Goal: Information Seeking & Learning: Find specific page/section

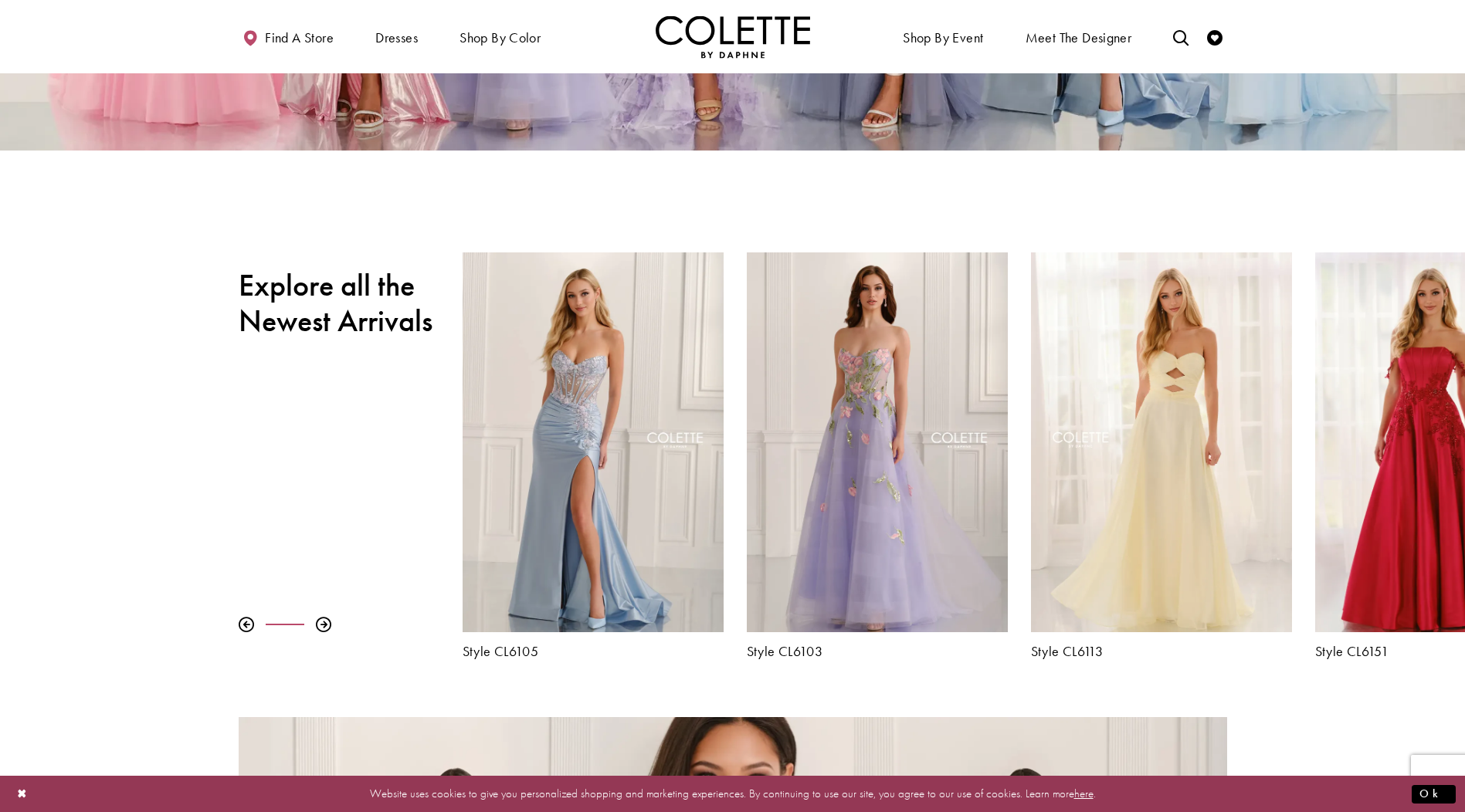
scroll to position [541, 0]
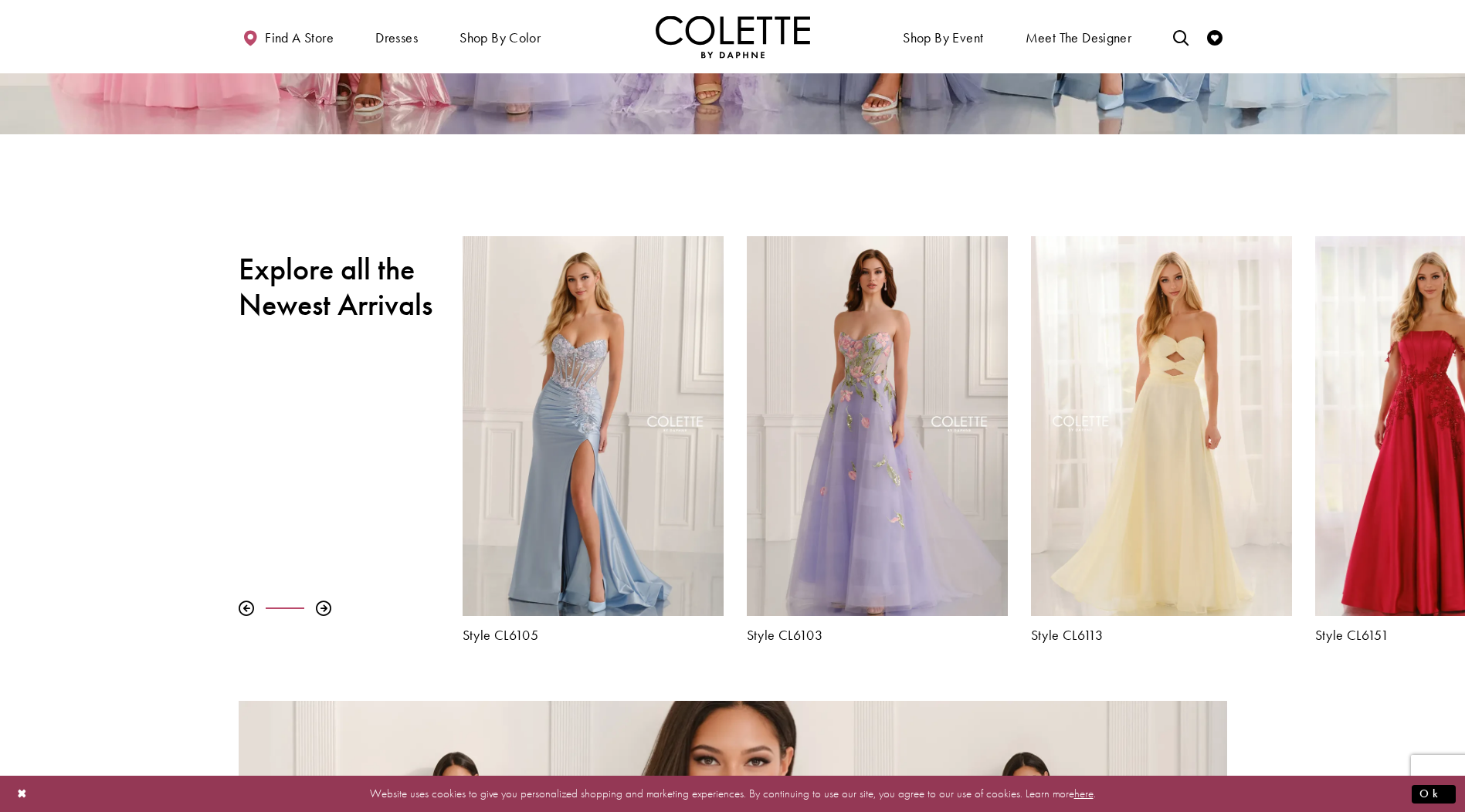
click at [869, 502] on div "Visit Colette by Daphne Style No. CL6103 Page" at bounding box center [877, 427] width 261 height 380
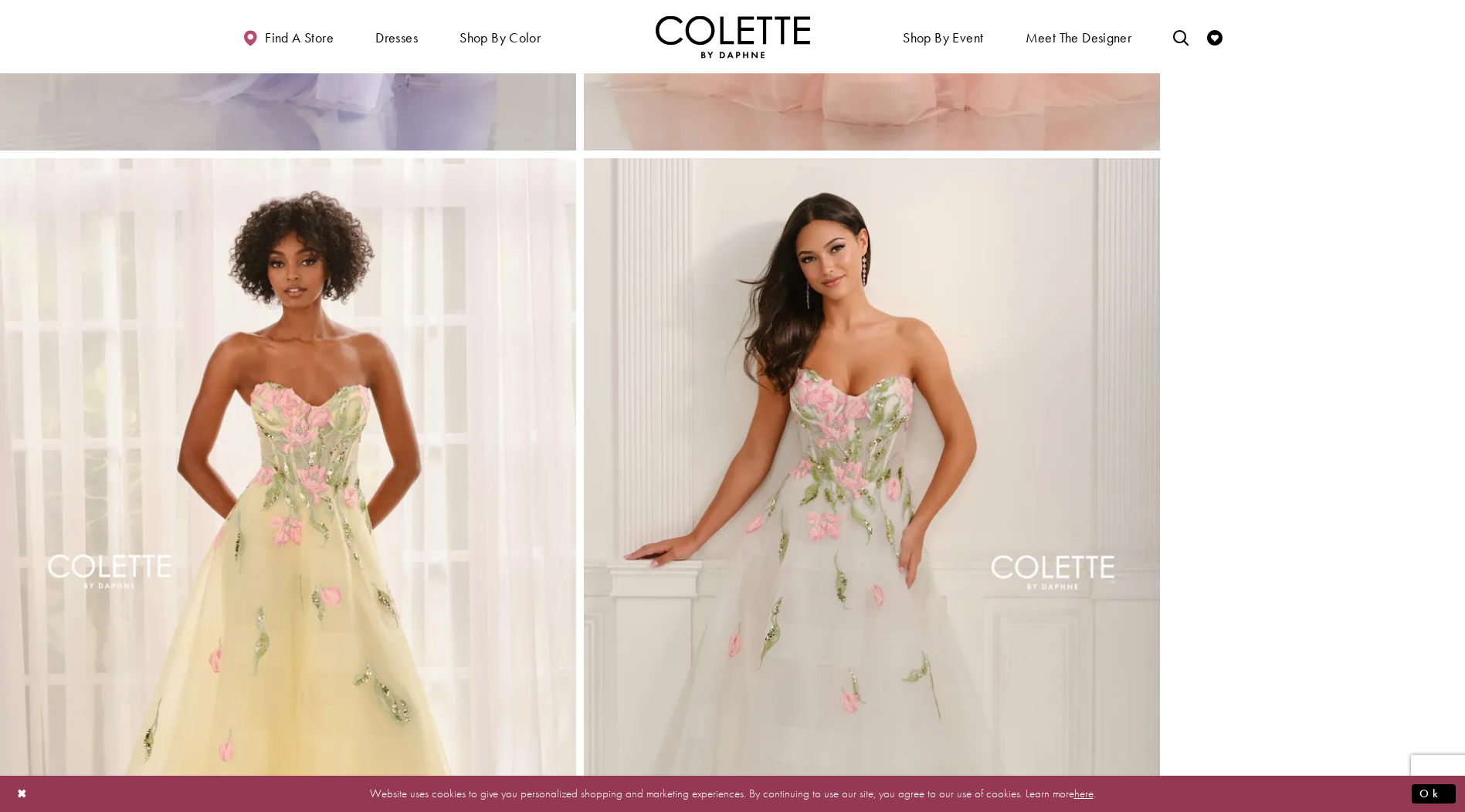
scroll to position [1467, 0]
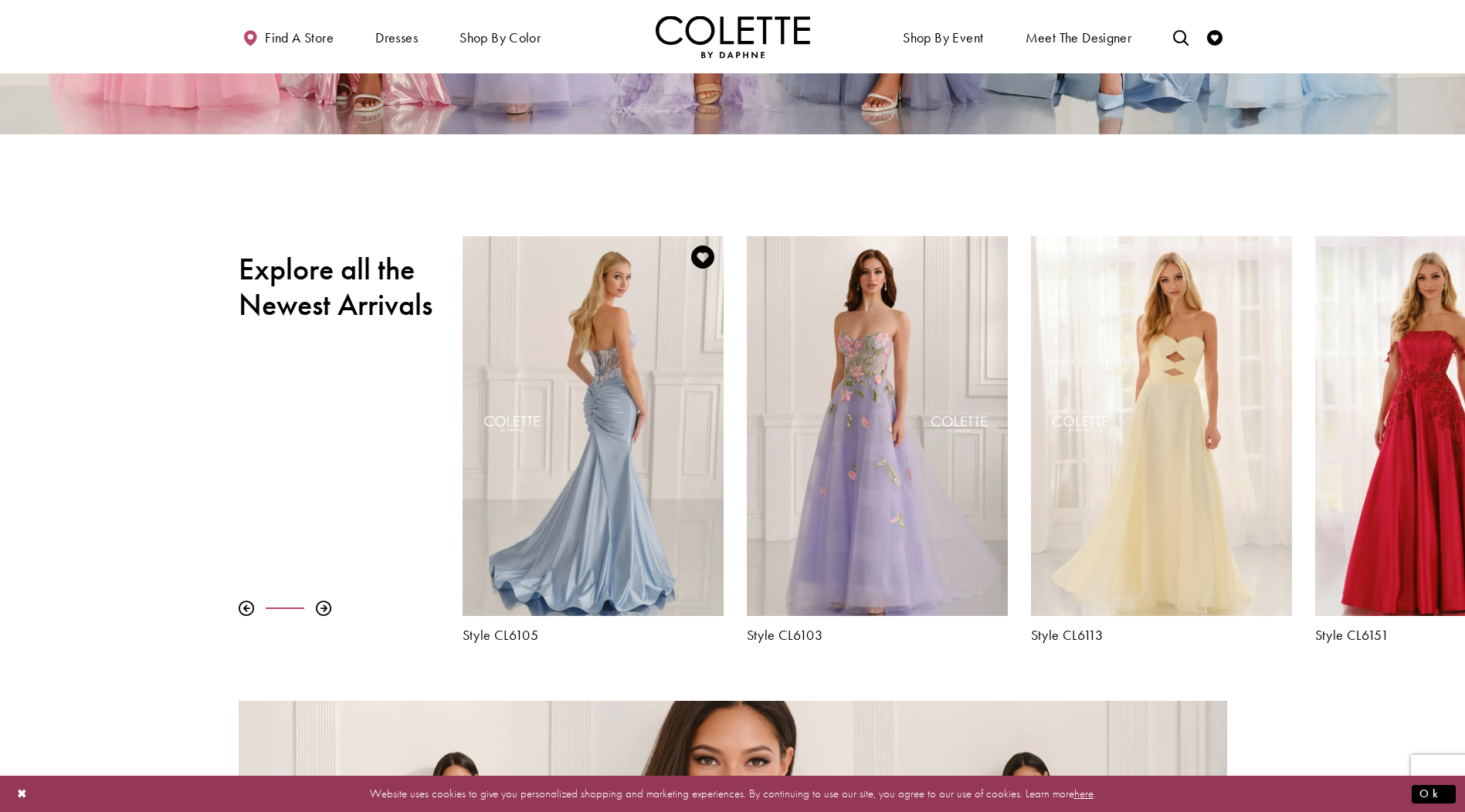
click at [612, 433] on div "Visit Colette by Daphne Style No. CL6105 Page" at bounding box center [593, 427] width 261 height 380
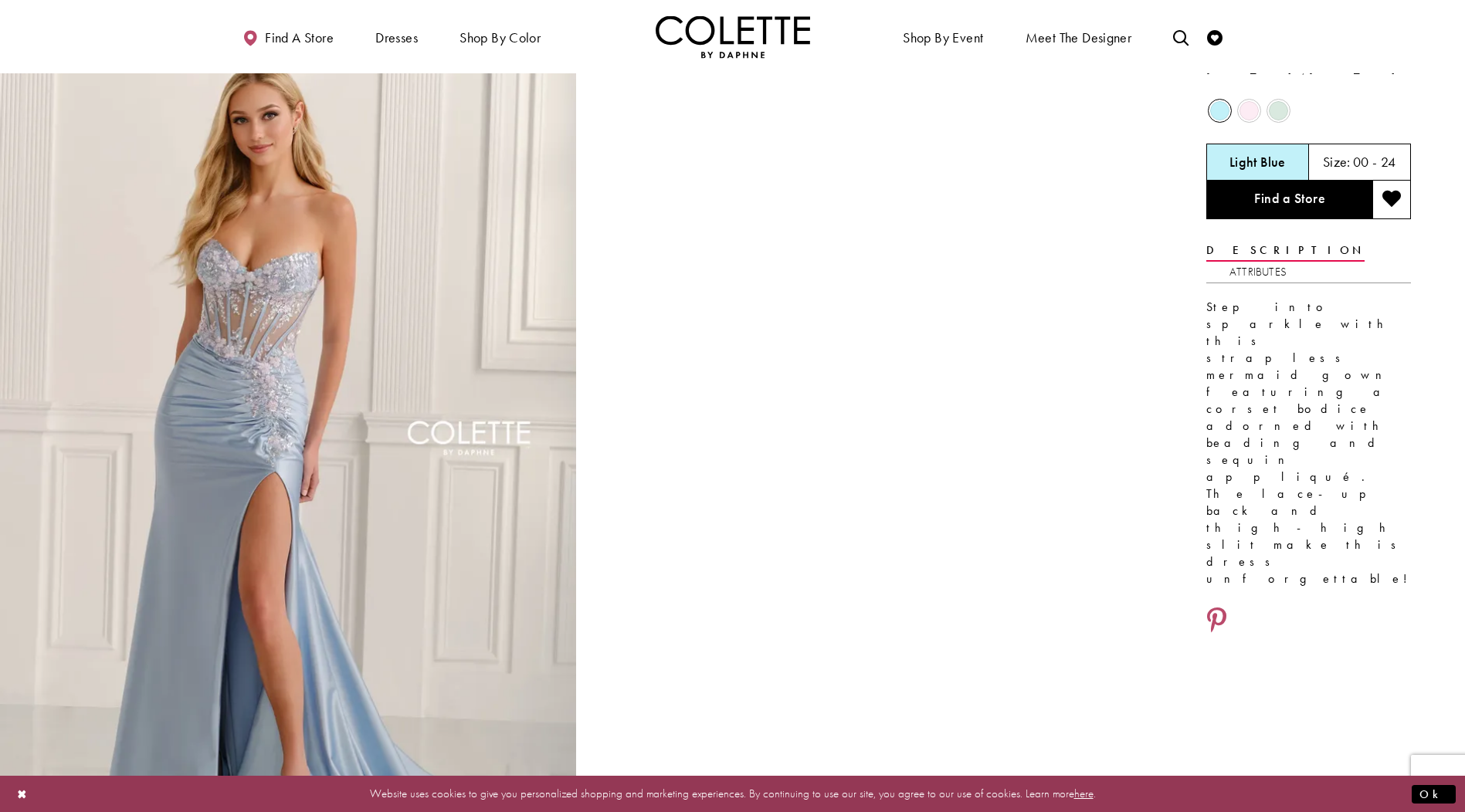
scroll to position [77, 0]
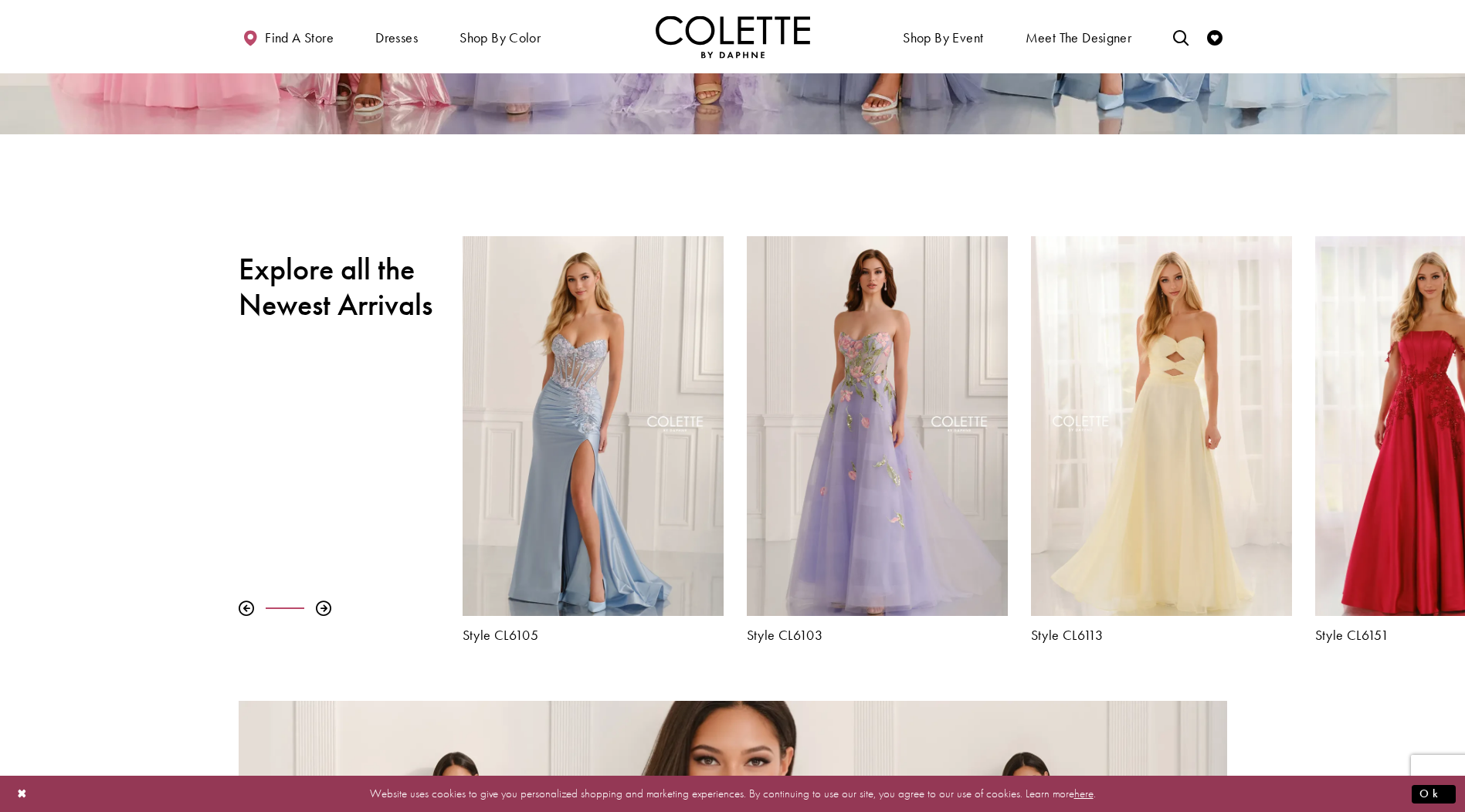
scroll to position [541, 0]
click at [324, 609] on div at bounding box center [323, 608] width 15 height 15
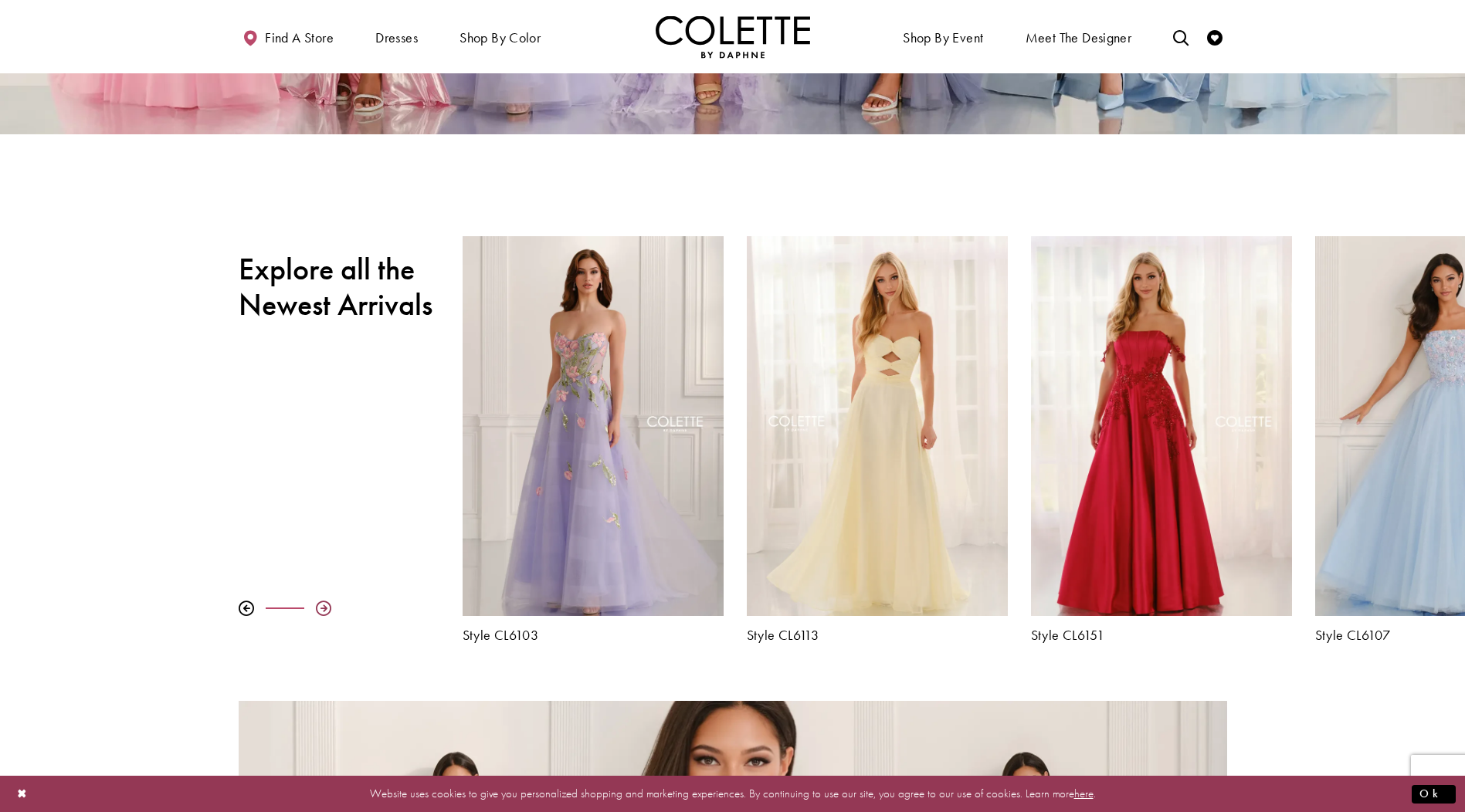
click at [324, 609] on div at bounding box center [323, 608] width 15 height 15
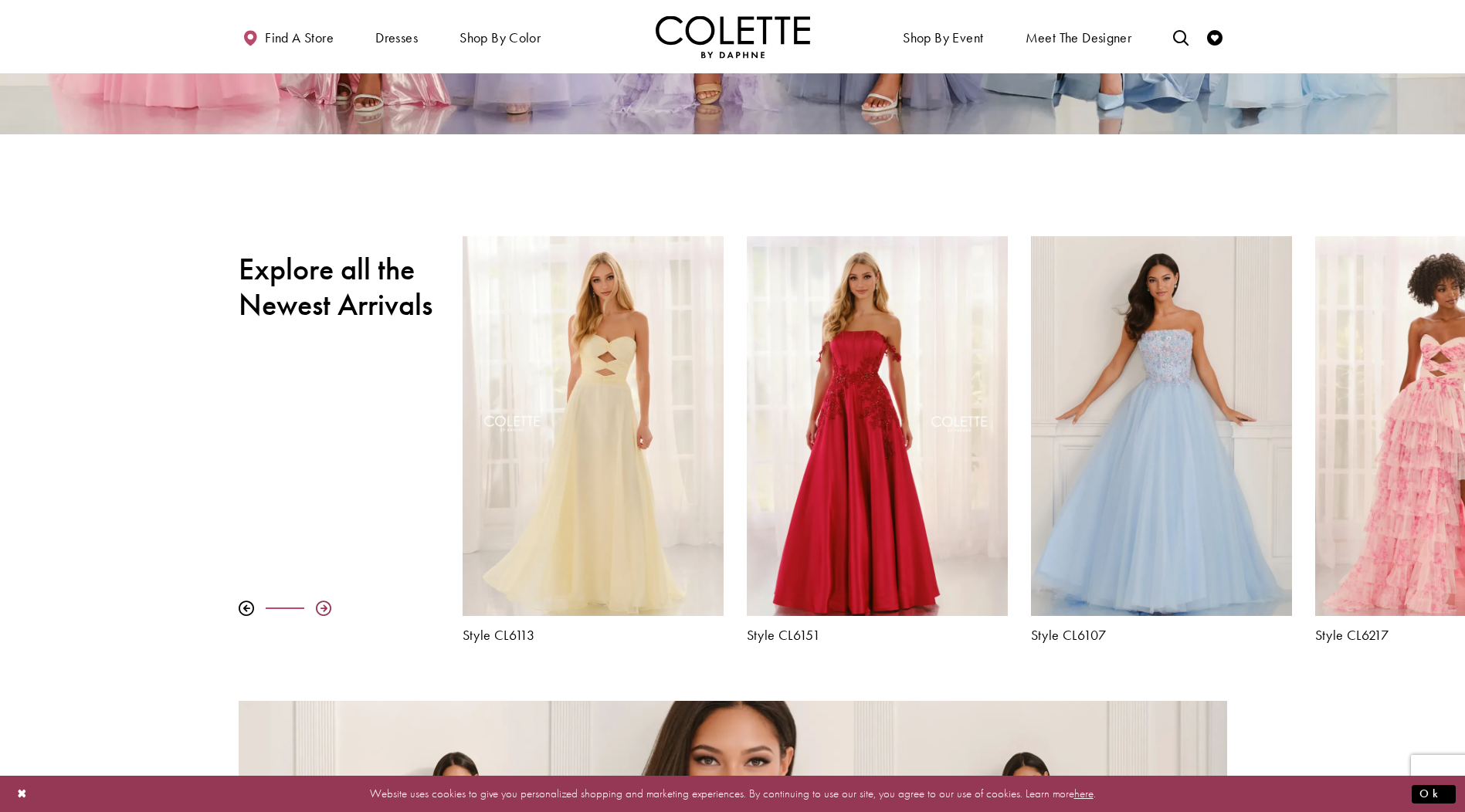
click at [324, 609] on div at bounding box center [323, 608] width 15 height 15
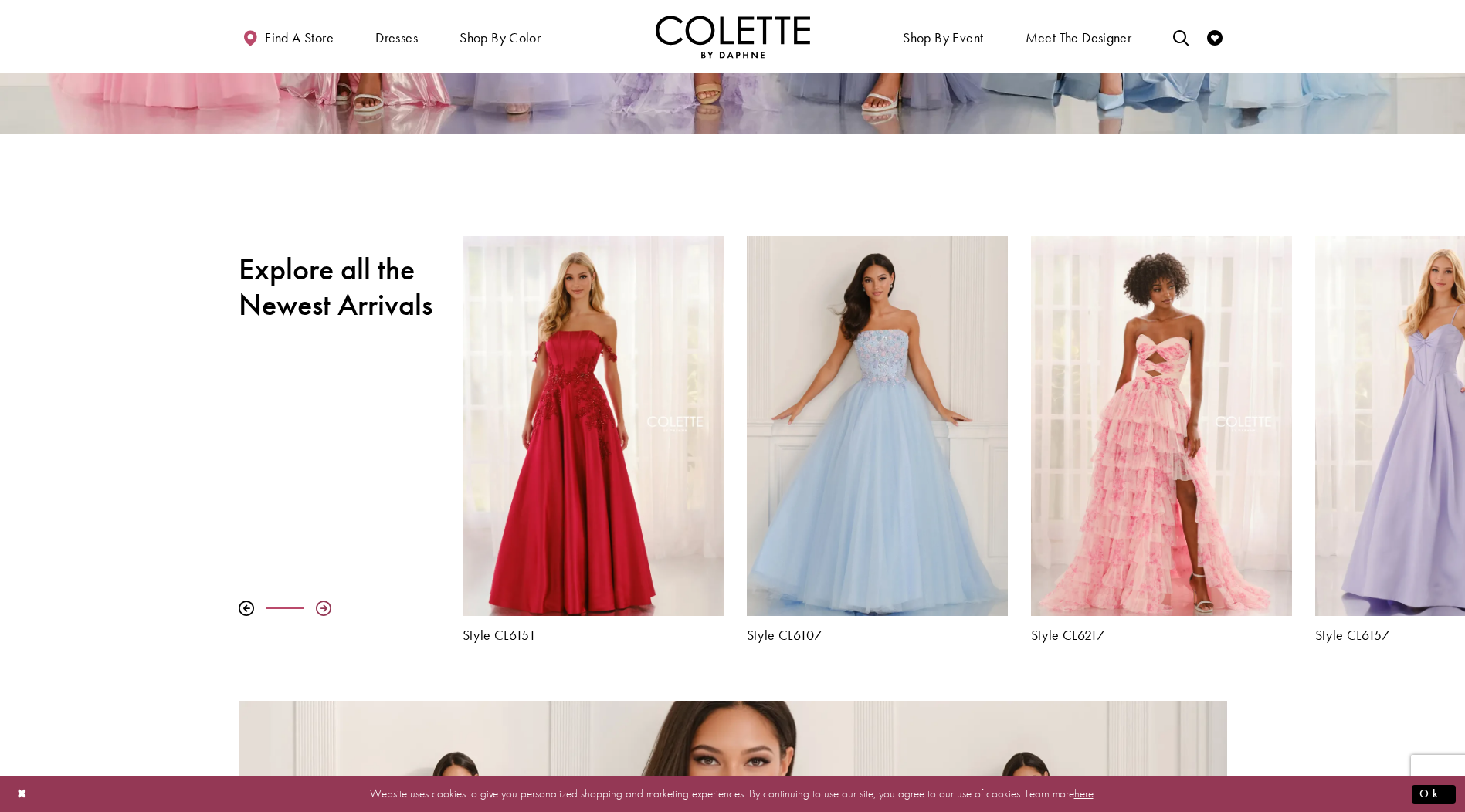
click at [324, 609] on div at bounding box center [323, 608] width 15 height 15
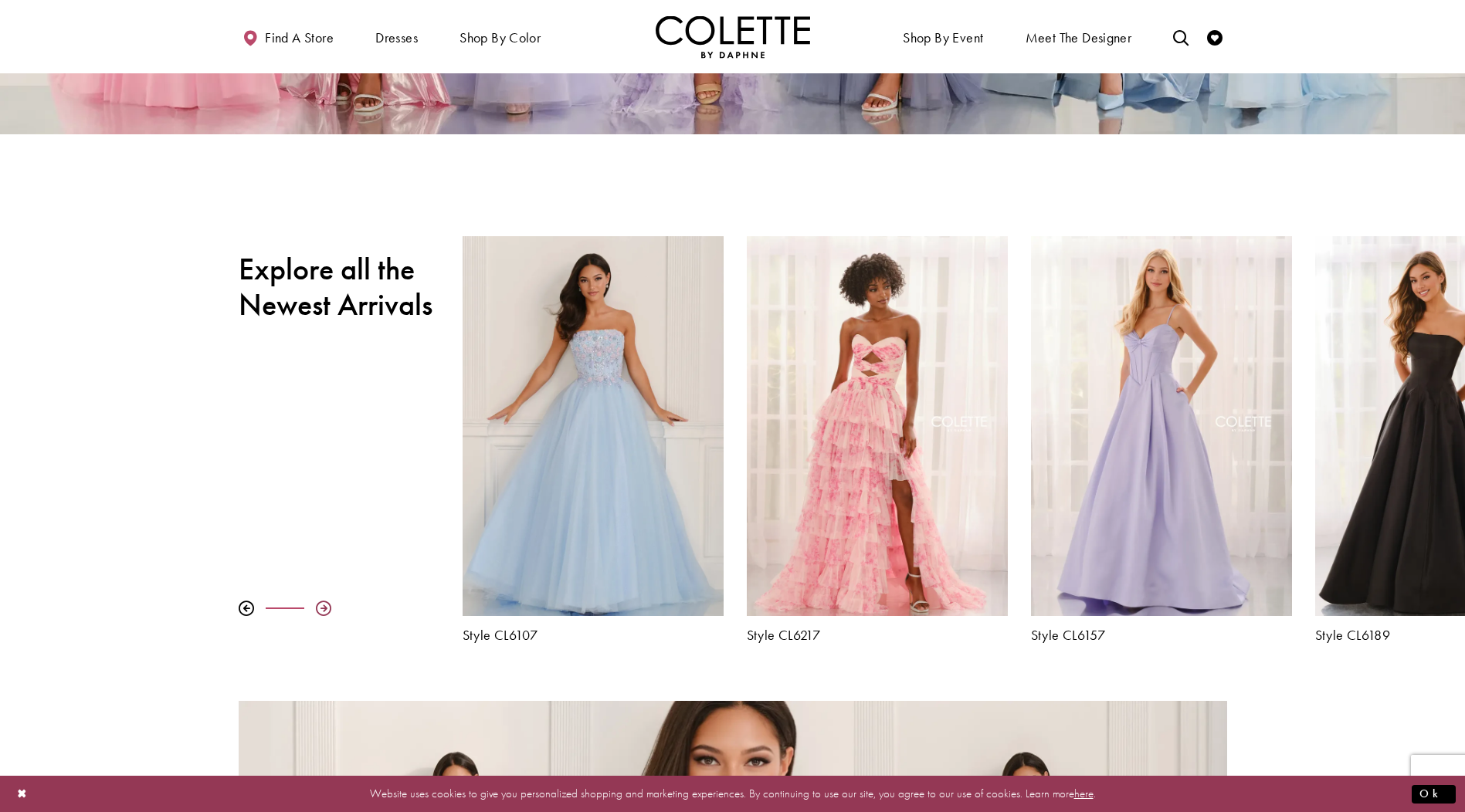
click at [323, 607] on div at bounding box center [323, 608] width 15 height 15
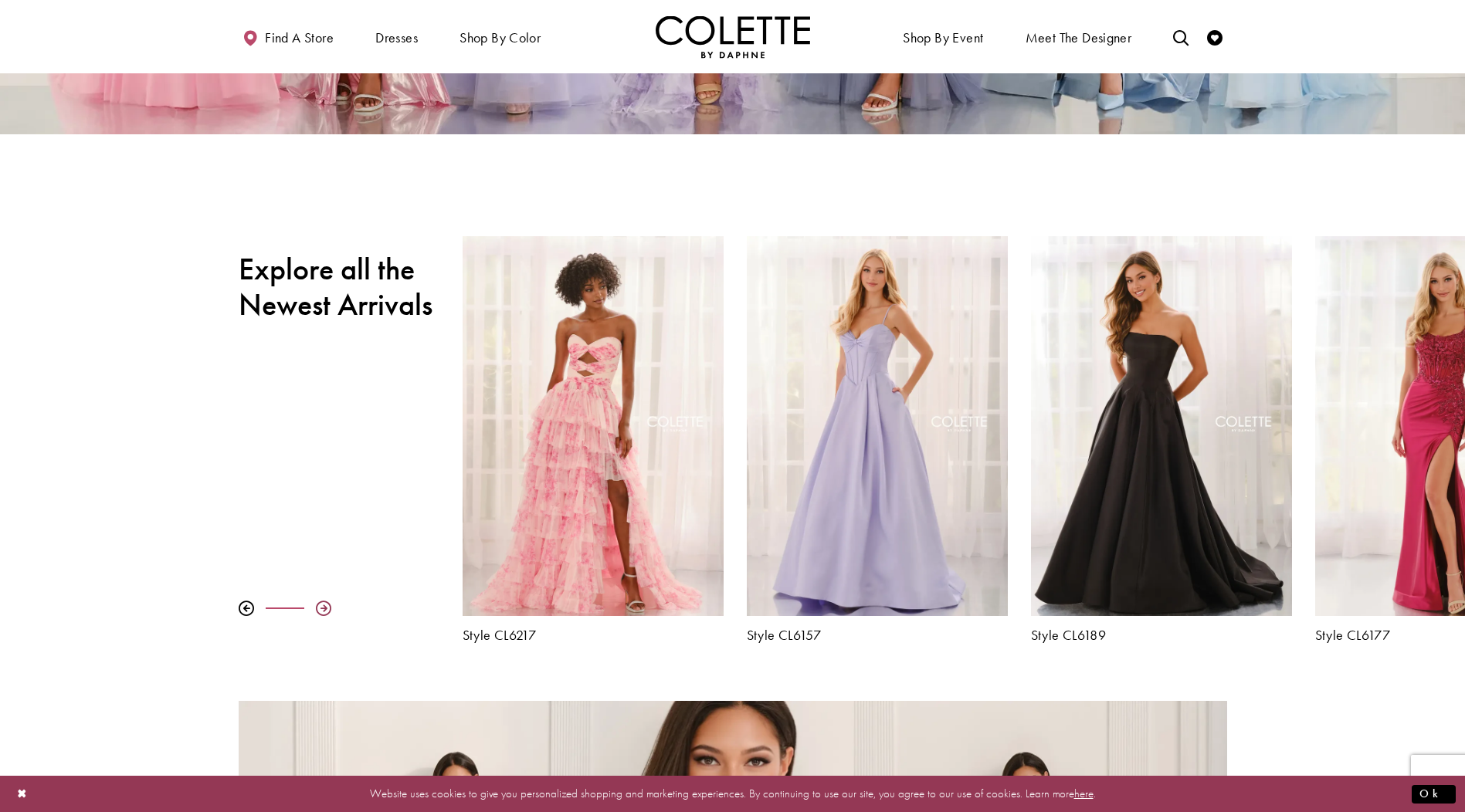
click at [323, 607] on div at bounding box center [323, 608] width 15 height 15
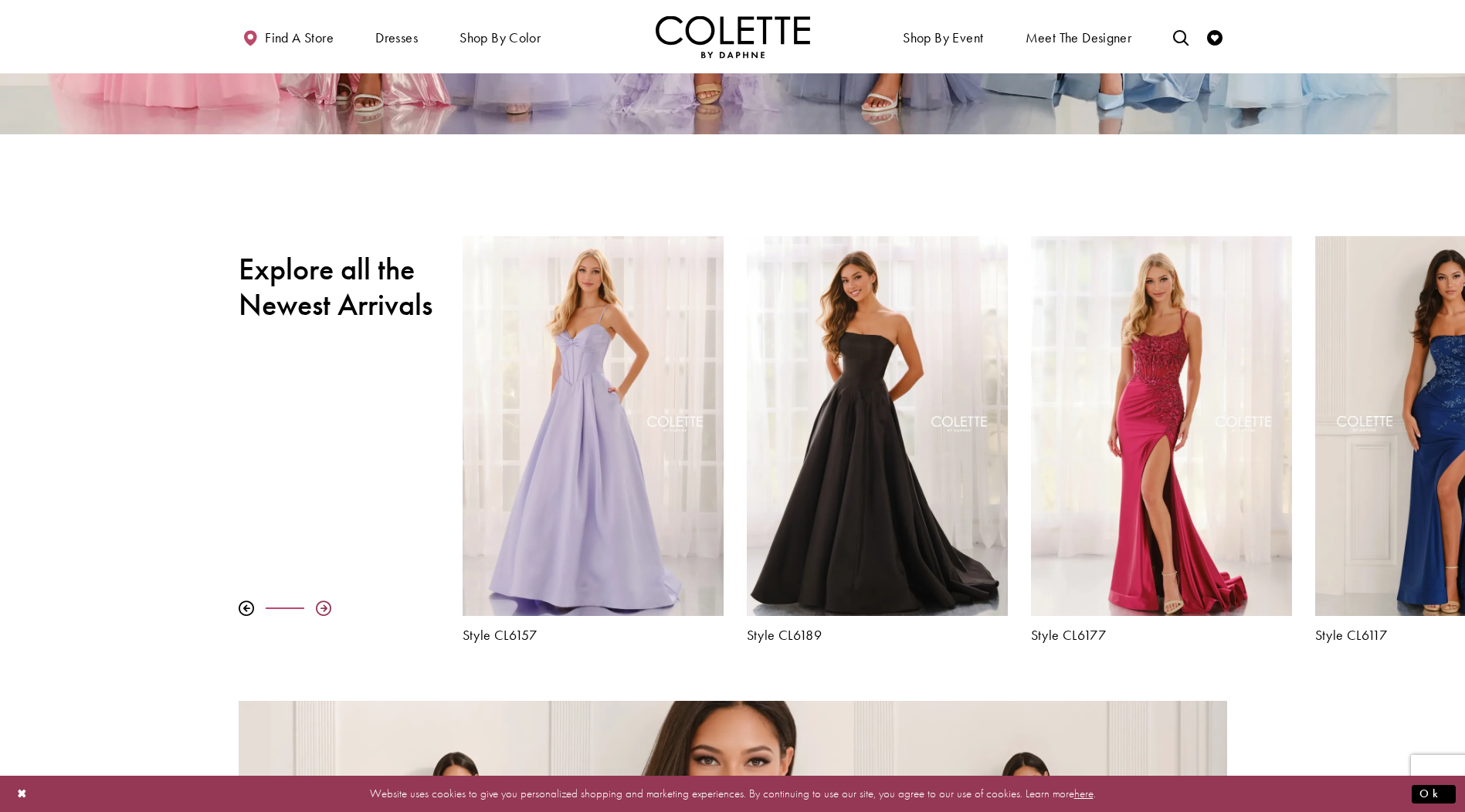
click at [323, 607] on div at bounding box center [323, 608] width 15 height 15
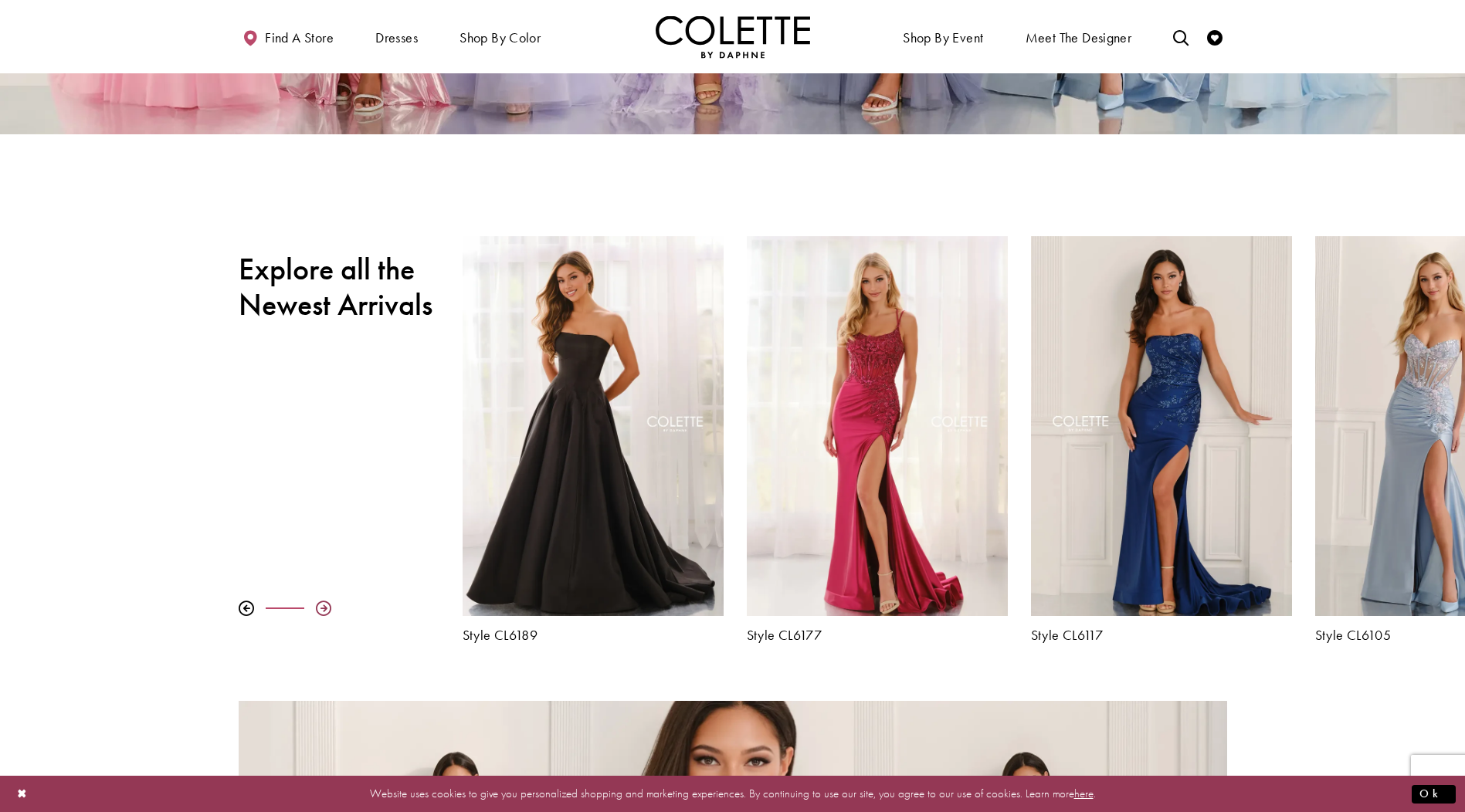
click at [323, 607] on div at bounding box center [323, 608] width 15 height 15
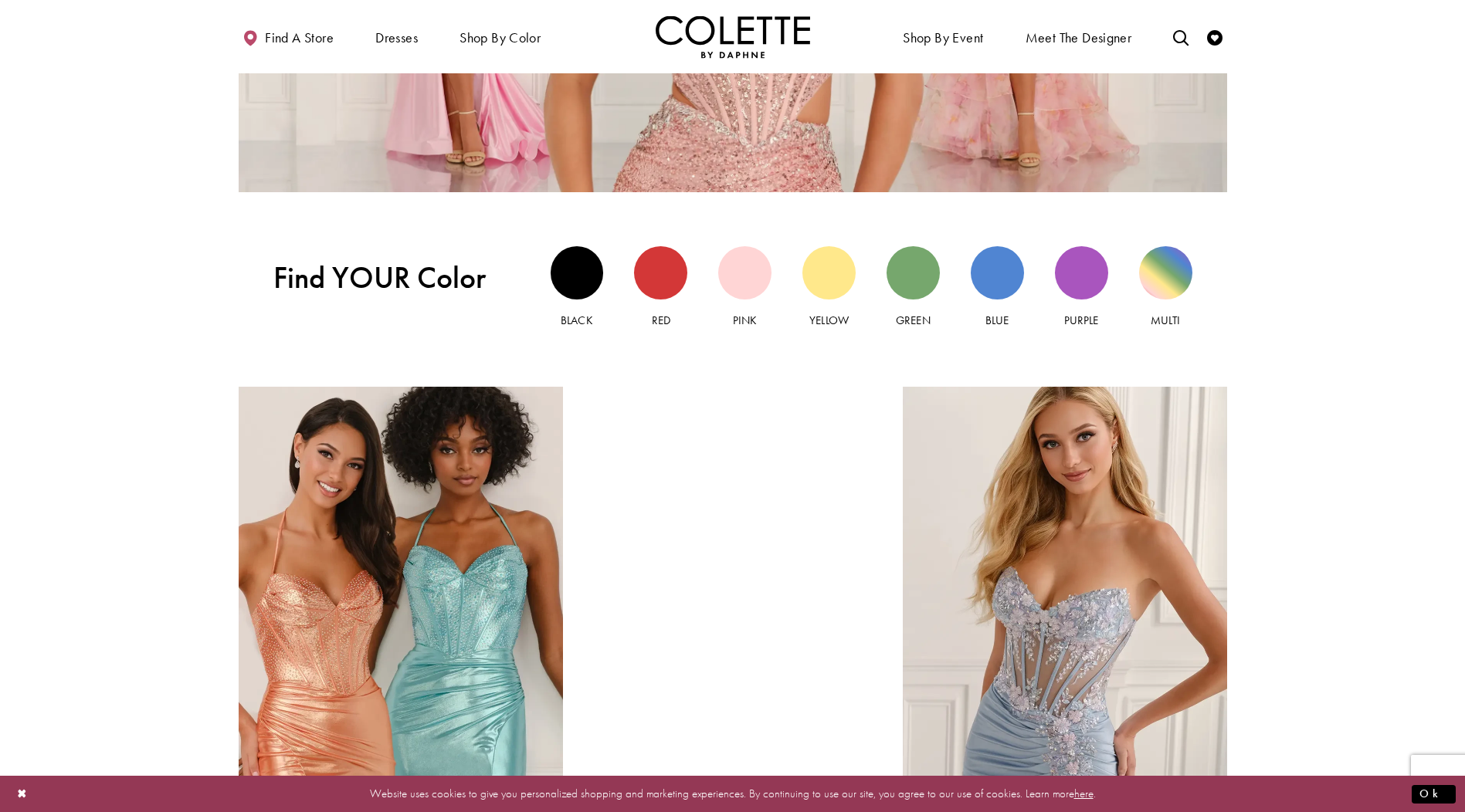
scroll to position [1235, 0]
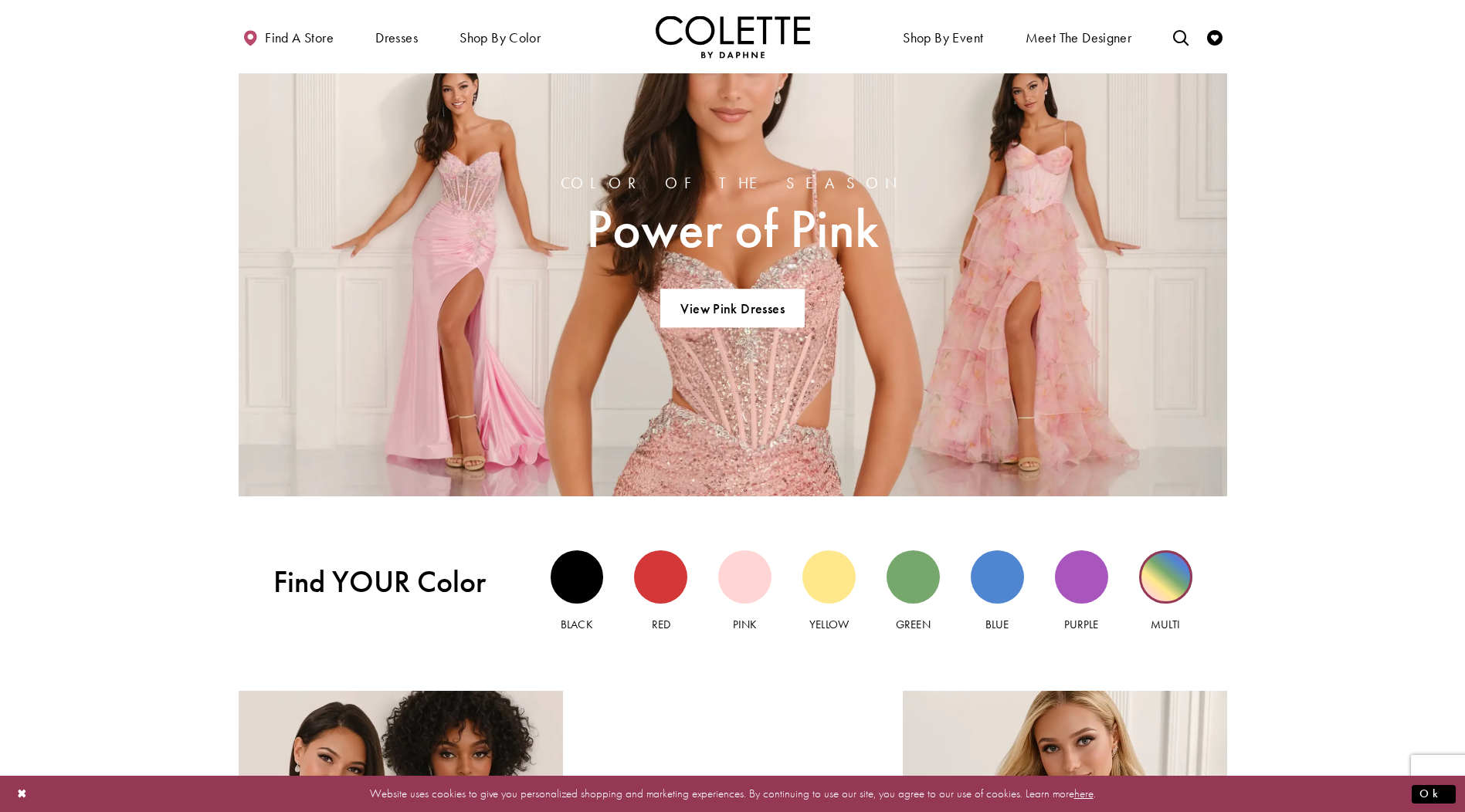
click at [1174, 599] on div "Multi view" at bounding box center [1166, 577] width 53 height 53
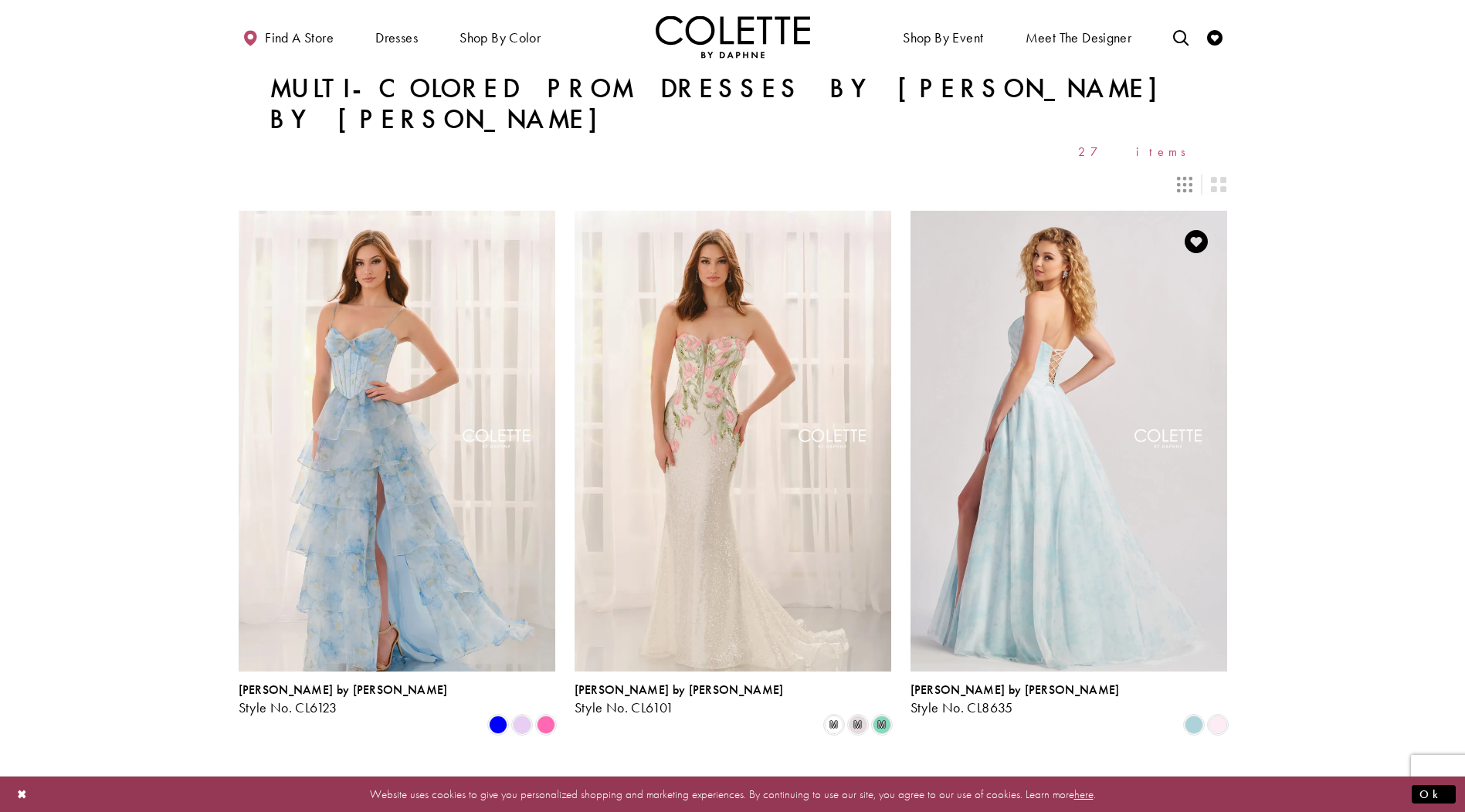
click at [1111, 464] on img "Visit Colette by Daphne Style No. CL8635 Page" at bounding box center [1068, 441] width 316 height 460
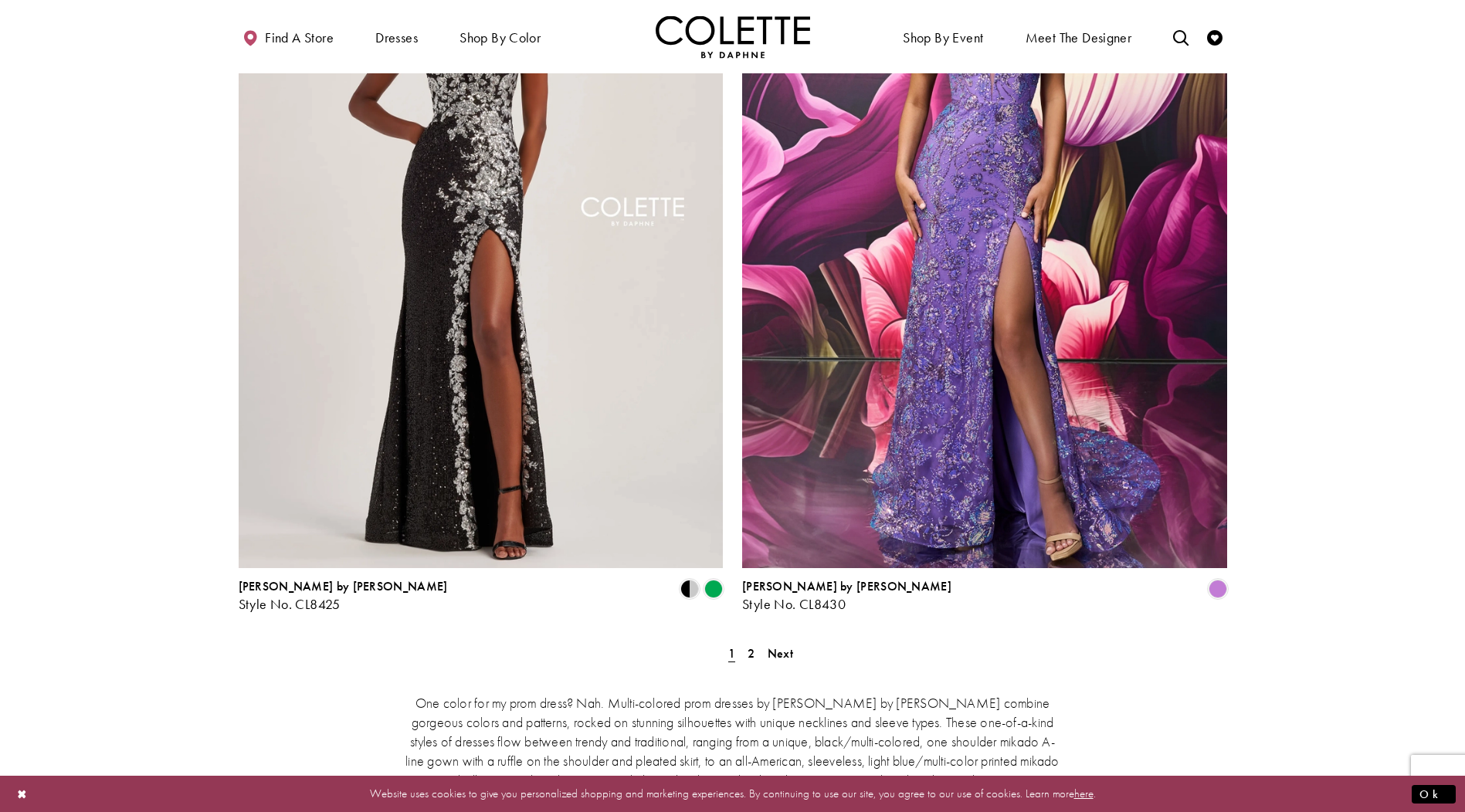
scroll to position [2625, 0]
click at [778, 645] on span "Next" at bounding box center [781, 653] width 26 height 16
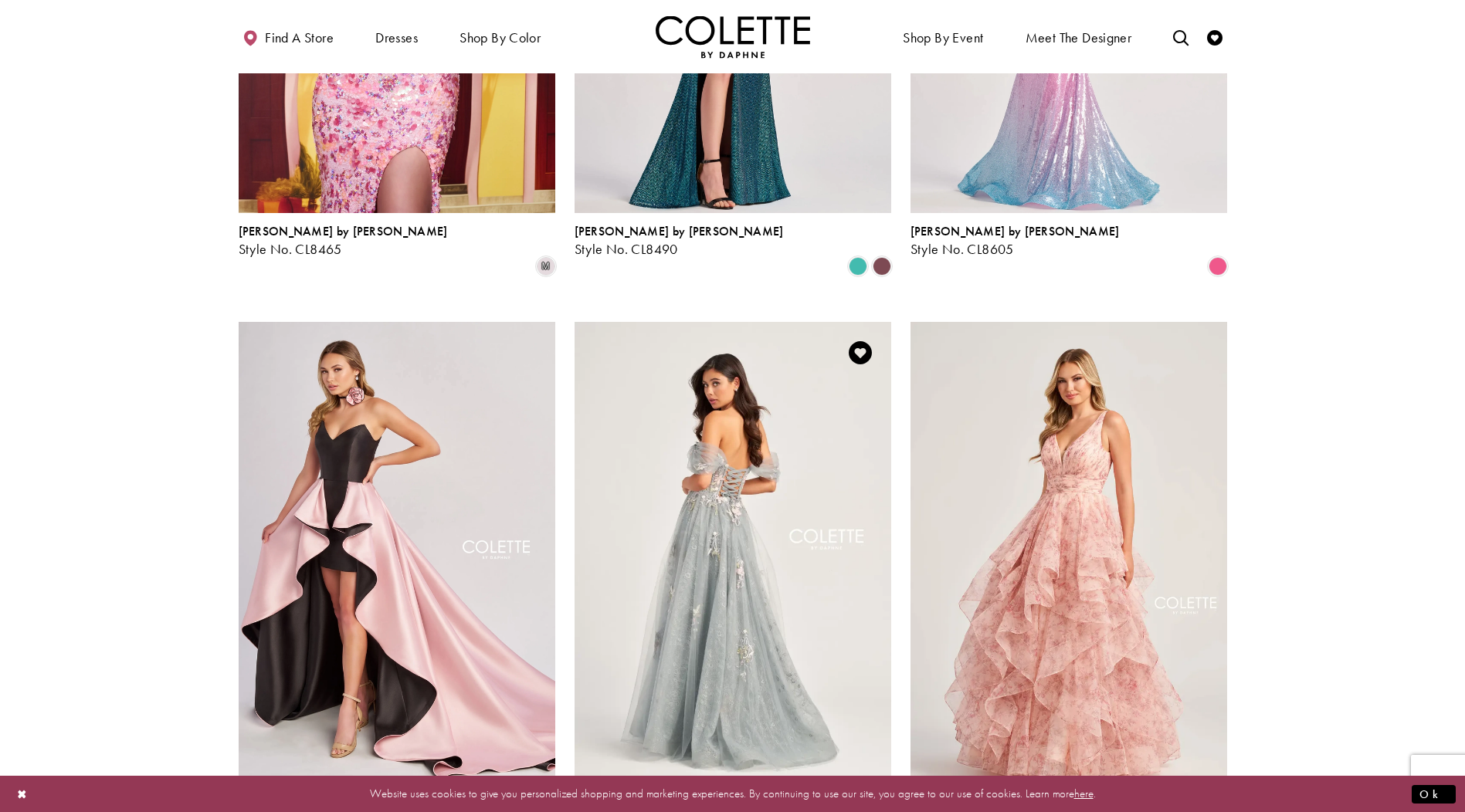
scroll to position [469, 0]
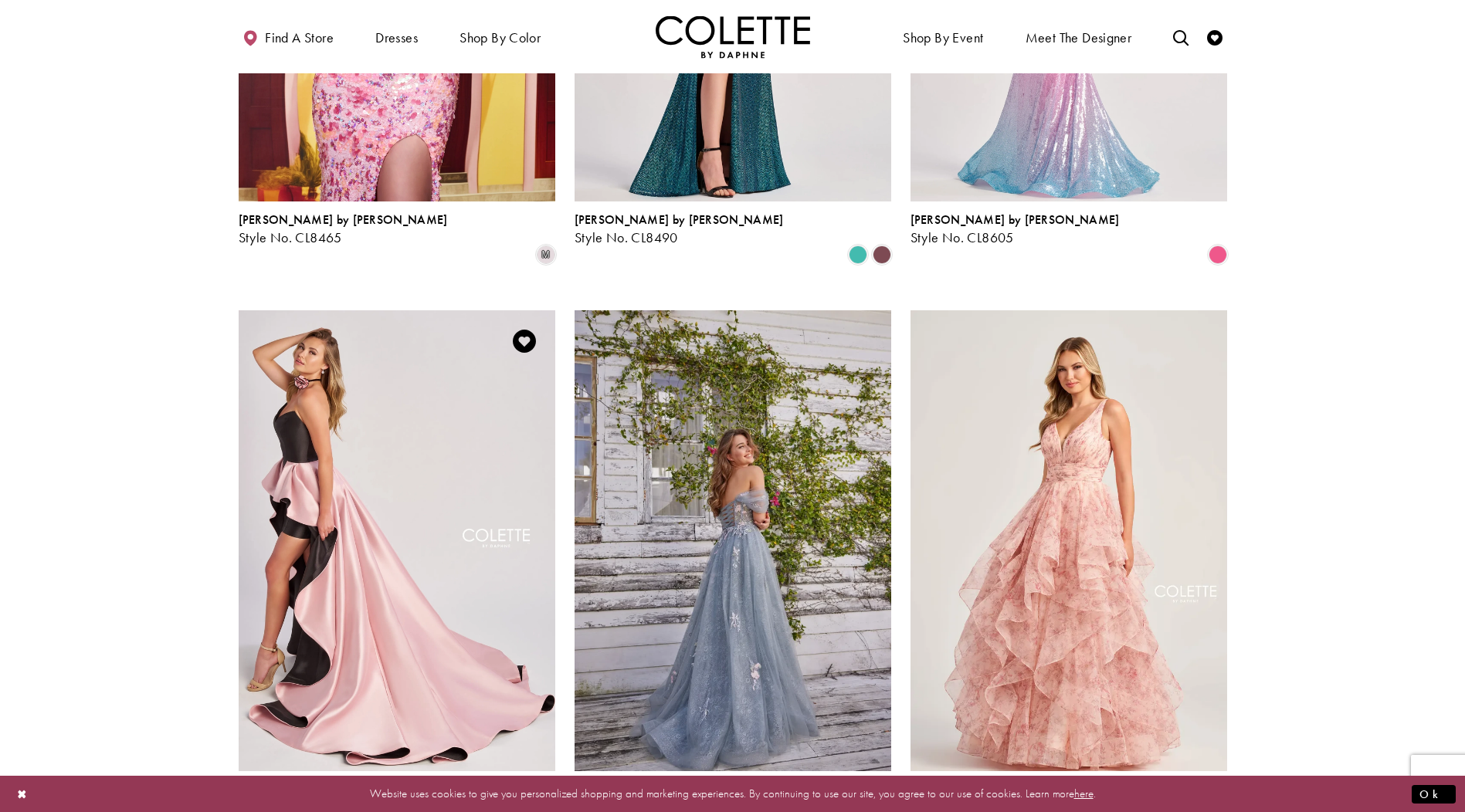
click at [430, 551] on img "Visit Colette by Daphne Style No. CL8695 Page" at bounding box center [396, 541] width 316 height 460
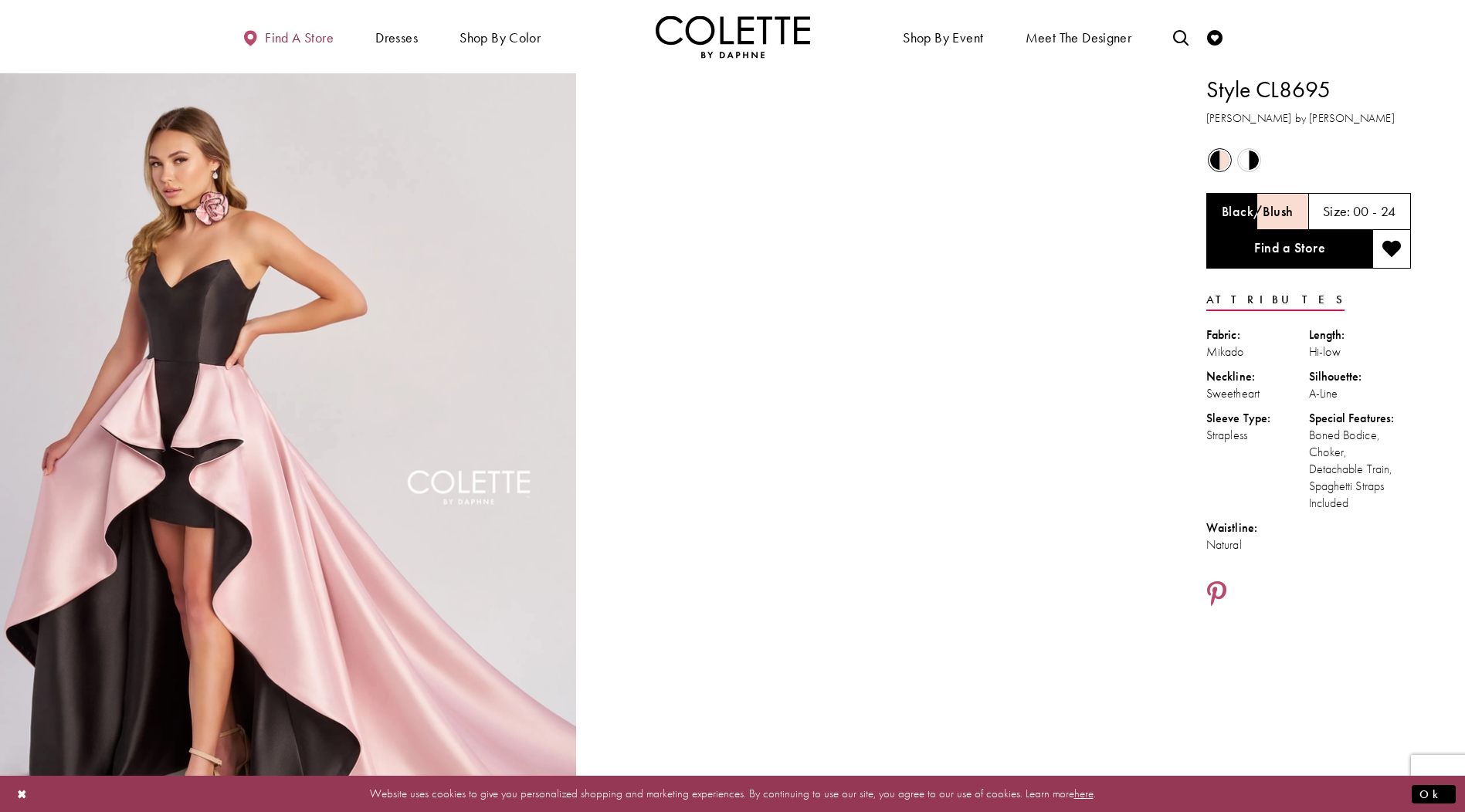
click at [285, 36] on span "Find a store" at bounding box center [299, 37] width 68 height 15
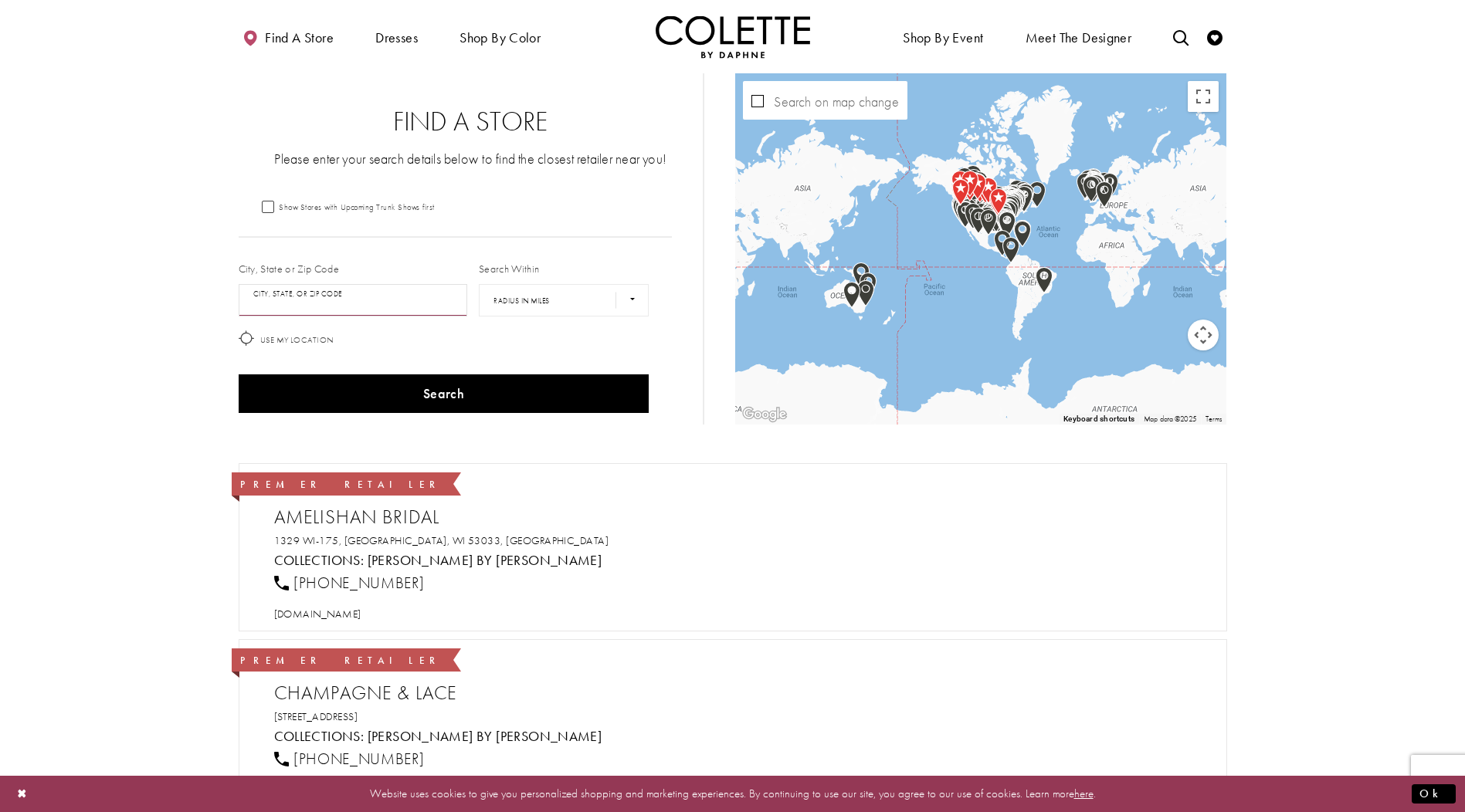
click at [316, 298] on input "City, State, or ZIP Code" at bounding box center [353, 300] width 229 height 32
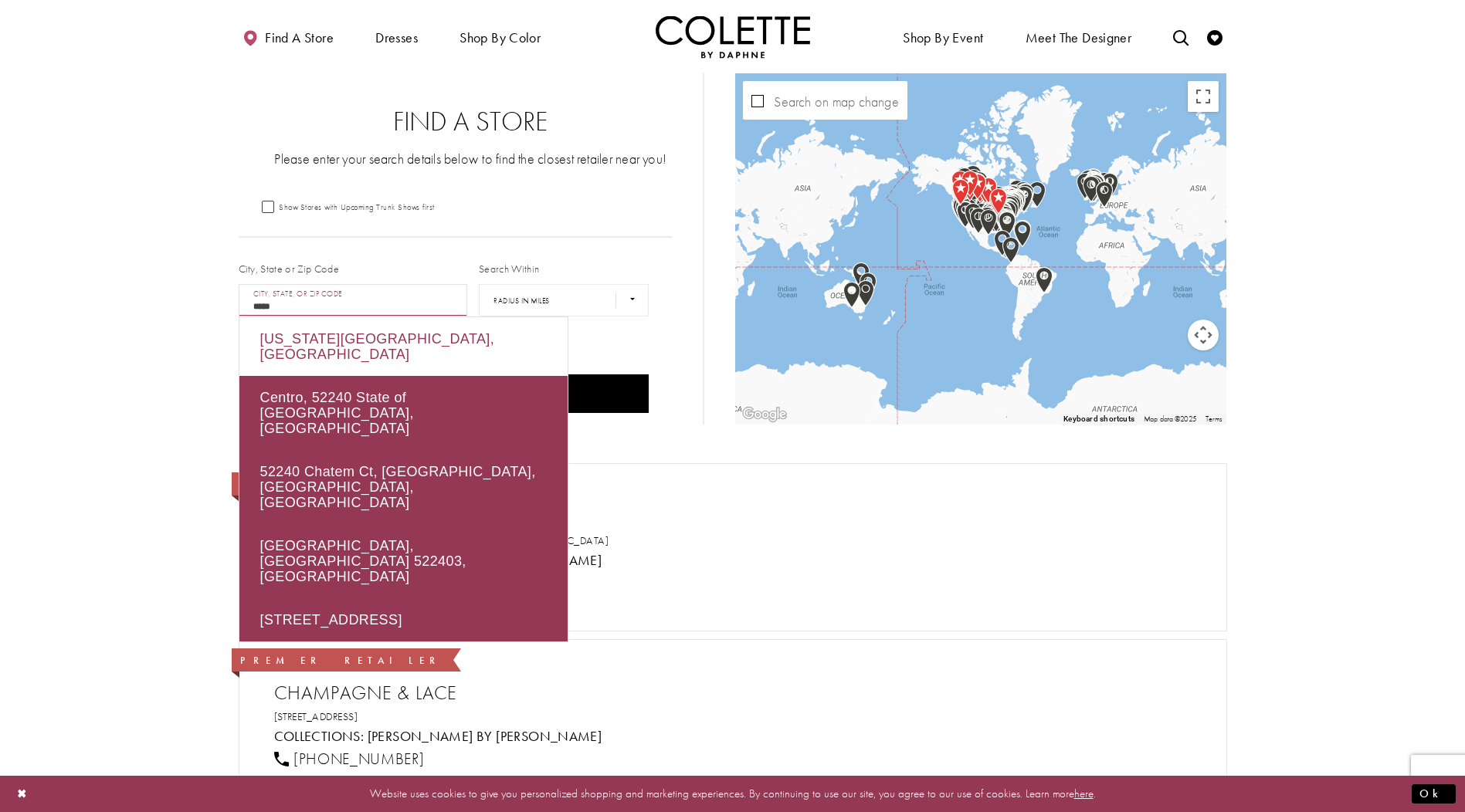
click at [334, 341] on div "[US_STATE][GEOGRAPHIC_DATA], [GEOGRAPHIC_DATA]" at bounding box center [403, 346] width 328 height 59
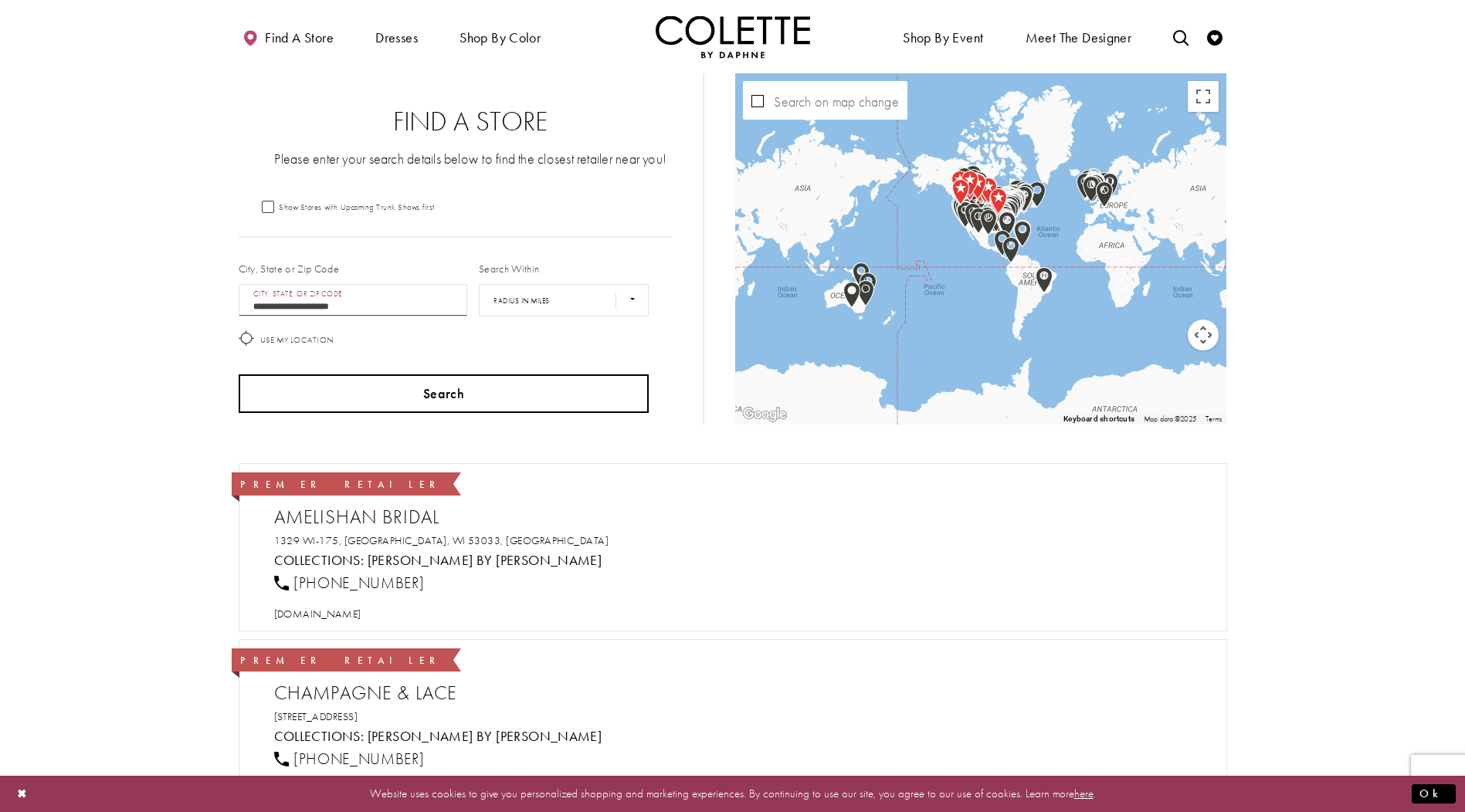
type input "**********"
click at [403, 401] on button "Search" at bounding box center [444, 394] width 411 height 39
